Goal: Task Accomplishment & Management: Manage account settings

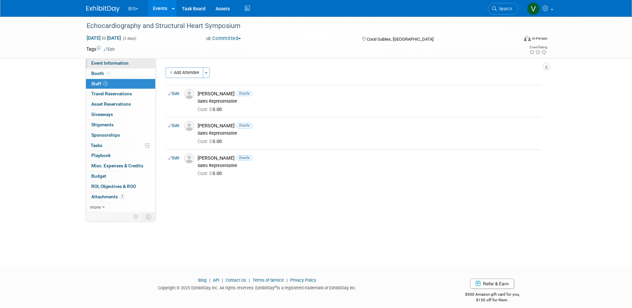
click at [118, 65] on span "Event Information" at bounding box center [109, 62] width 37 height 5
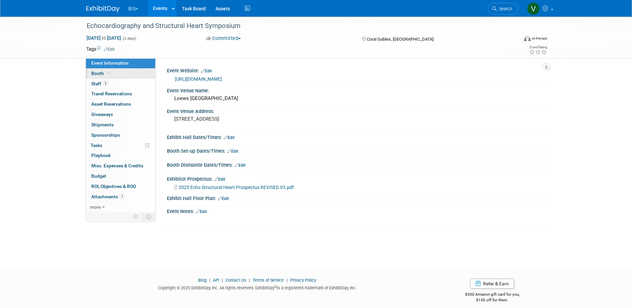
click at [96, 73] on span "Booth" at bounding box center [101, 73] width 20 height 5
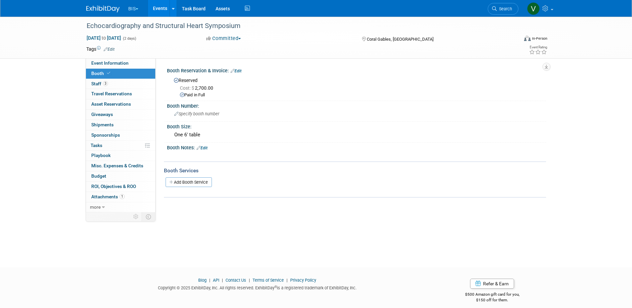
click at [160, 5] on link "Events" at bounding box center [160, 8] width 24 height 17
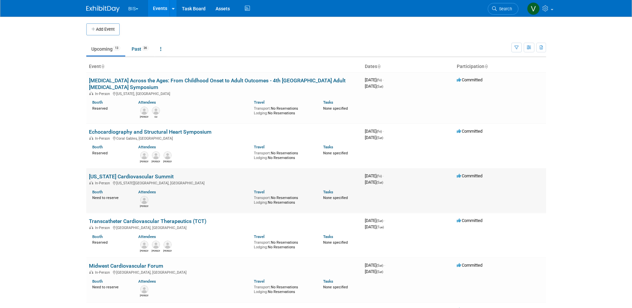
click at [142, 176] on link "[US_STATE] Cardiovascular Summit" at bounding box center [131, 176] width 85 height 6
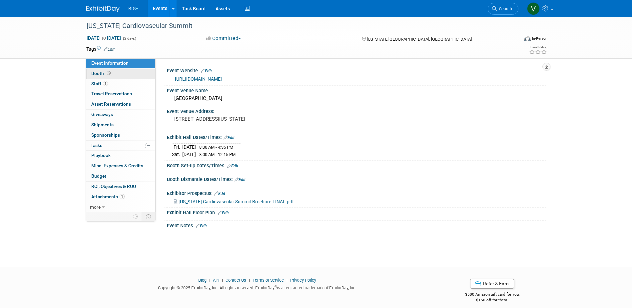
click at [109, 71] on icon at bounding box center [109, 73] width 4 height 4
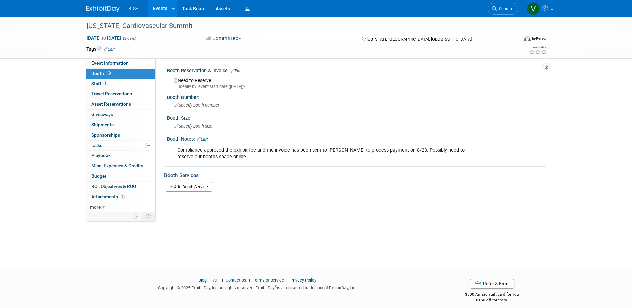
click at [240, 70] on link "Edit" at bounding box center [236, 71] width 11 height 5
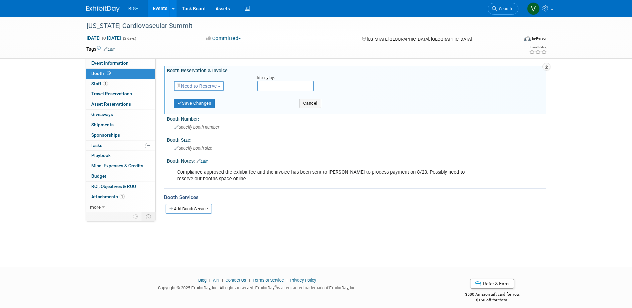
click at [224, 85] on button "Need to Reserve" at bounding box center [199, 86] width 50 height 10
click at [212, 106] on link "Reserved" at bounding box center [209, 106] width 71 height 9
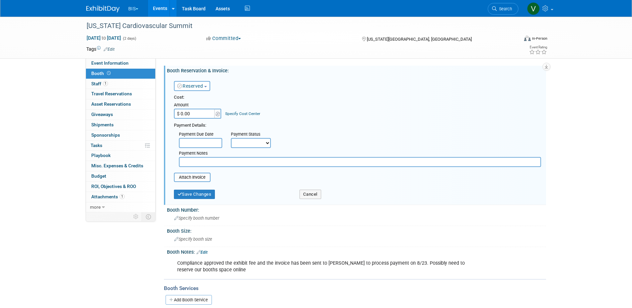
click at [204, 113] on input "$ 0.00" at bounding box center [195, 114] width 42 height 10
type input "$ 5,000.00"
click at [249, 140] on select "Not Paid Yet Partially Paid Paid in Full" at bounding box center [251, 143] width 40 height 10
select select "1"
click at [231, 138] on select "Not Paid Yet Partially Paid Paid in Full" at bounding box center [251, 143] width 40 height 10
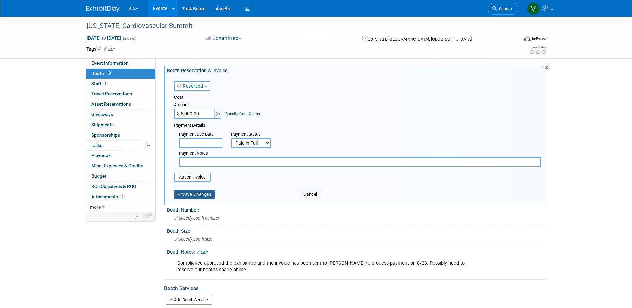
click at [201, 196] on button "Save Changes" at bounding box center [194, 194] width 41 height 9
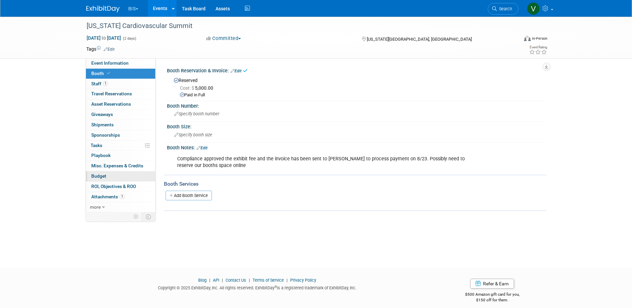
click at [104, 173] on link "Budget" at bounding box center [120, 176] width 69 height 10
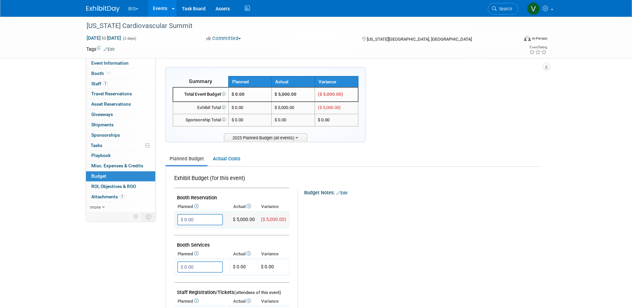
click at [204, 223] on input "$ 0.00" at bounding box center [200, 219] width 46 height 11
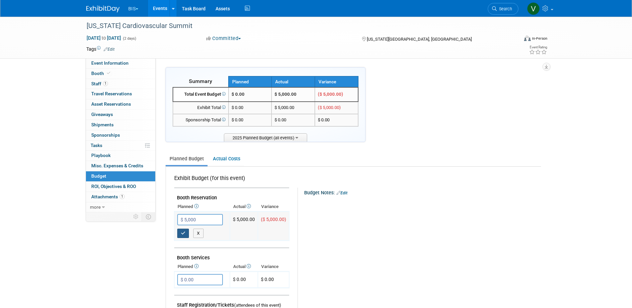
type input "$ 5,000.00"
click at [180, 236] on button "button" at bounding box center [183, 233] width 12 height 9
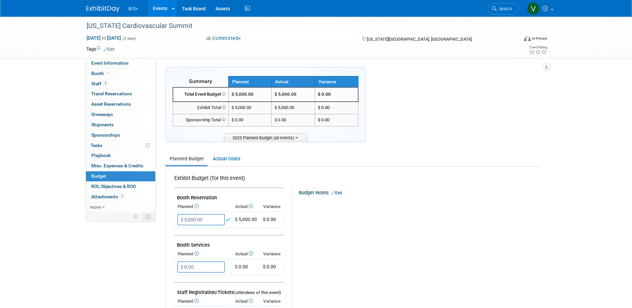
click at [165, 8] on link "Events" at bounding box center [160, 8] width 24 height 17
